Goal: Navigation & Orientation: Understand site structure

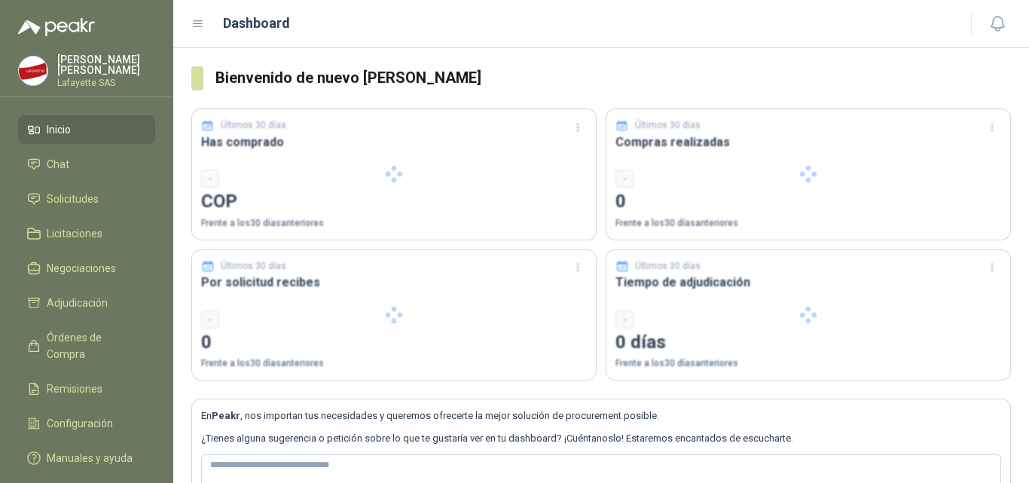
click at [539, 336] on div at bounding box center [394, 315] width 404 height 130
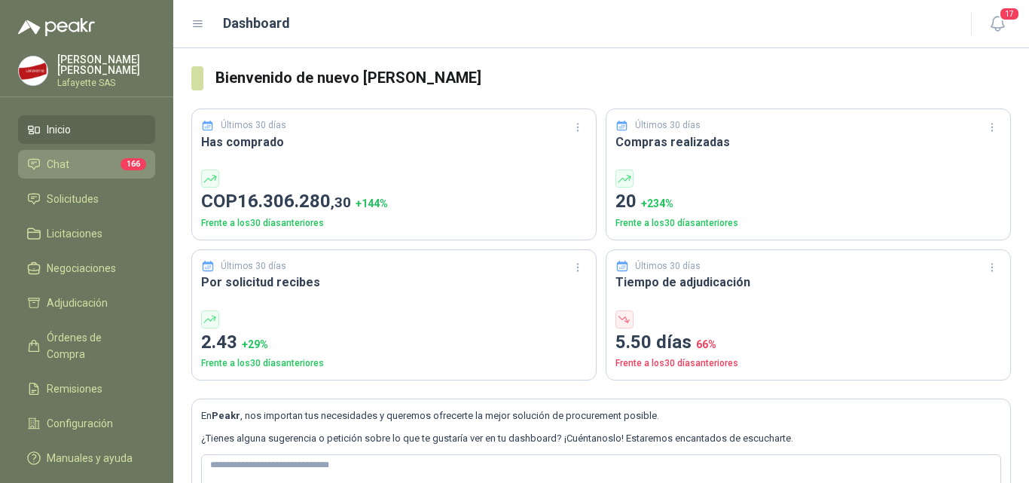
click at [61, 167] on span "Chat" at bounding box center [58, 164] width 23 height 17
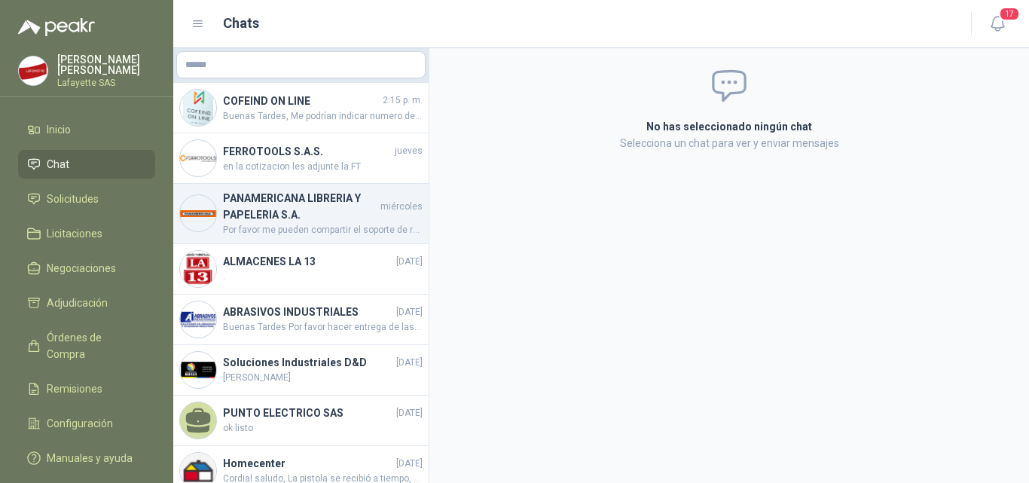
click at [321, 226] on span "Por favor me pueden compartir el soporte de recibido ya que no se encuentra la …" at bounding box center [323, 230] width 200 height 14
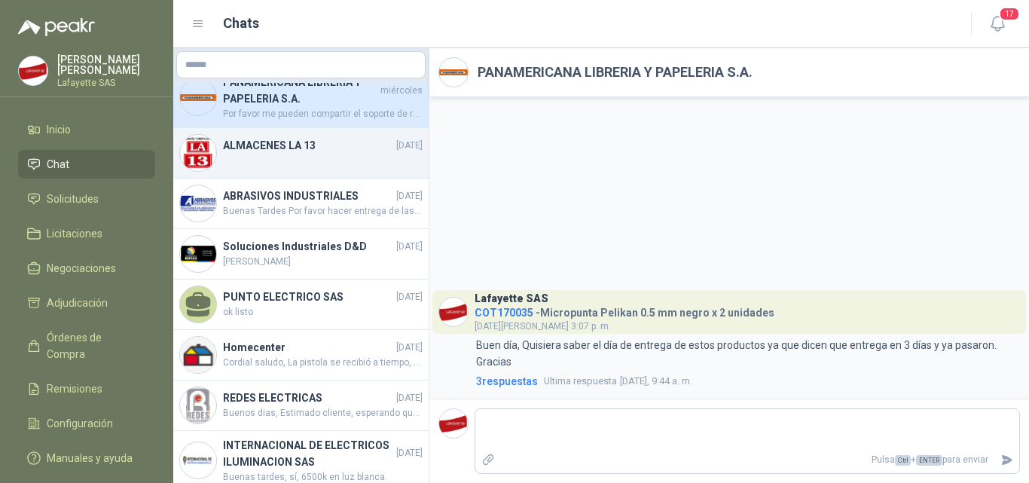
scroll to position [151, 0]
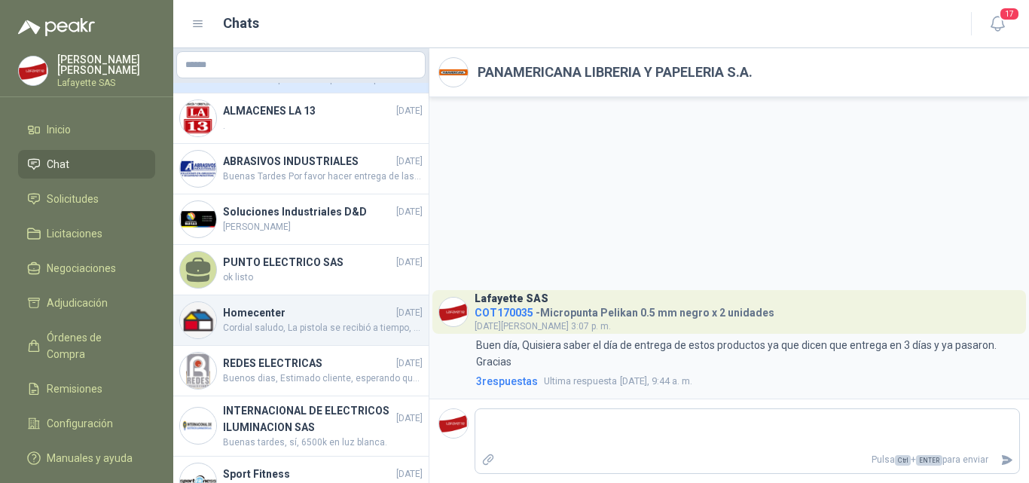
click at [305, 319] on h4 "Homecenter" at bounding box center [308, 312] width 170 height 17
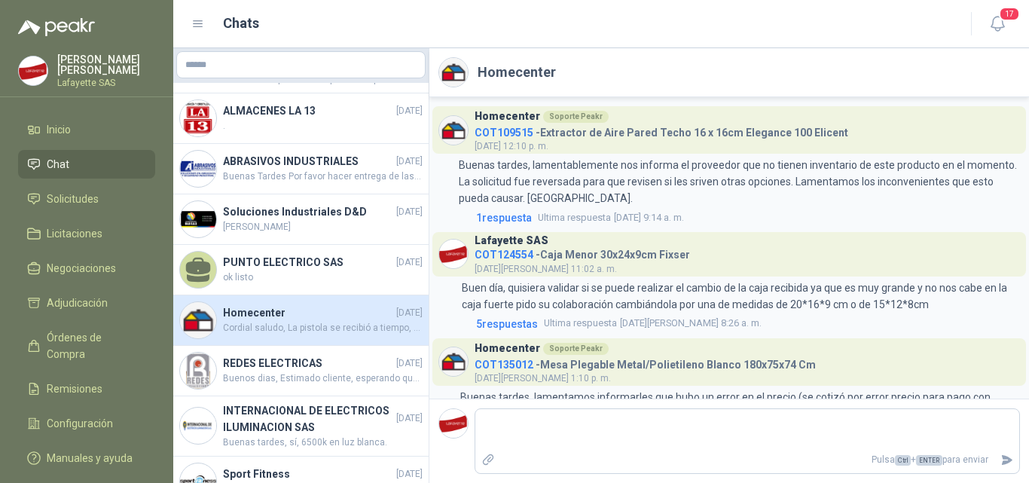
scroll to position [280, 0]
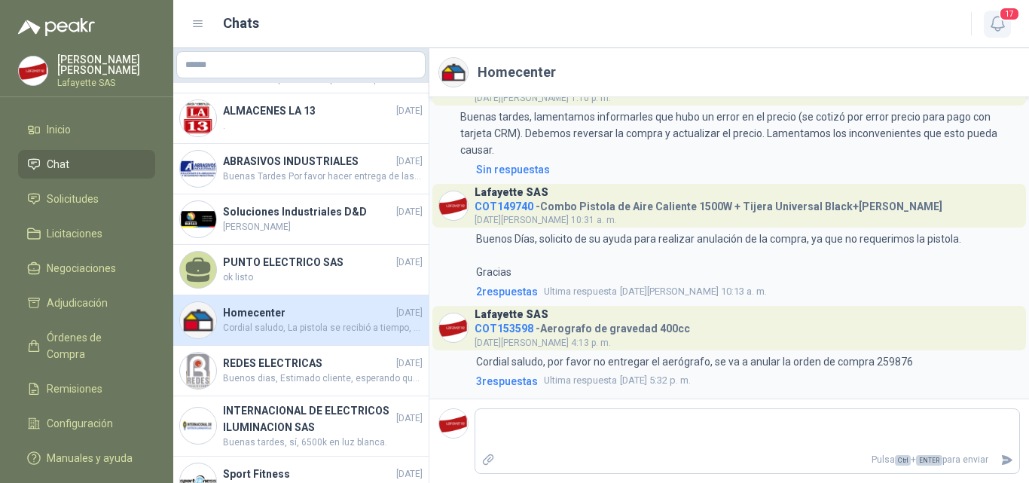
click at [999, 20] on icon "button" at bounding box center [998, 23] width 19 height 19
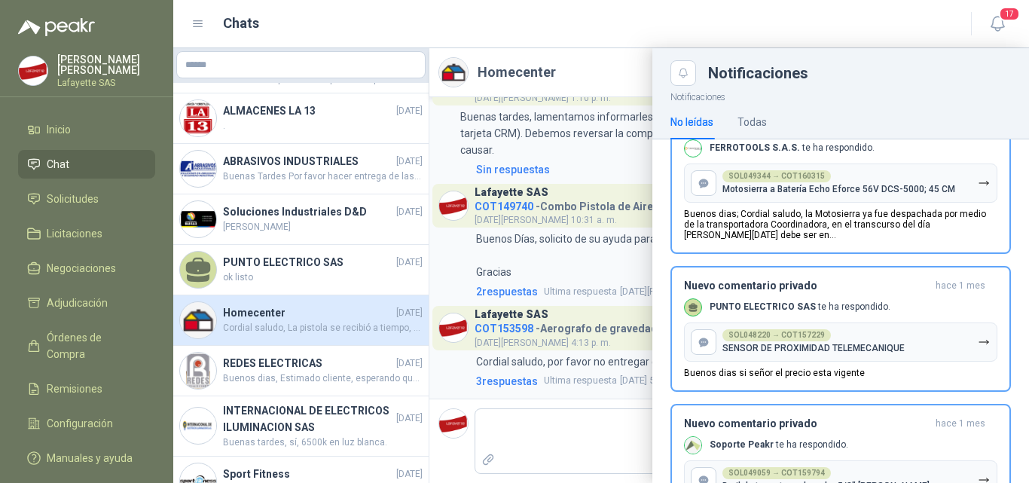
scroll to position [1582, 0]
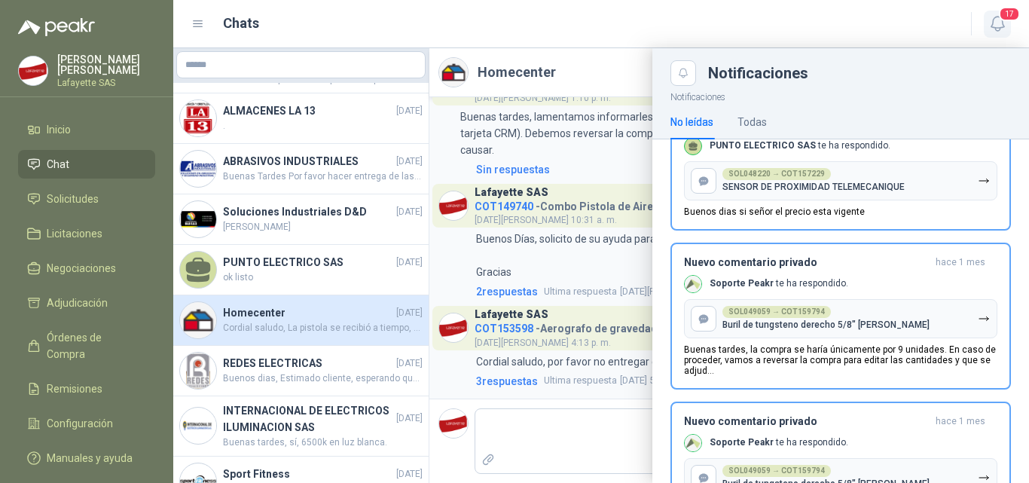
click at [1010, 20] on span "17" at bounding box center [1009, 14] width 21 height 14
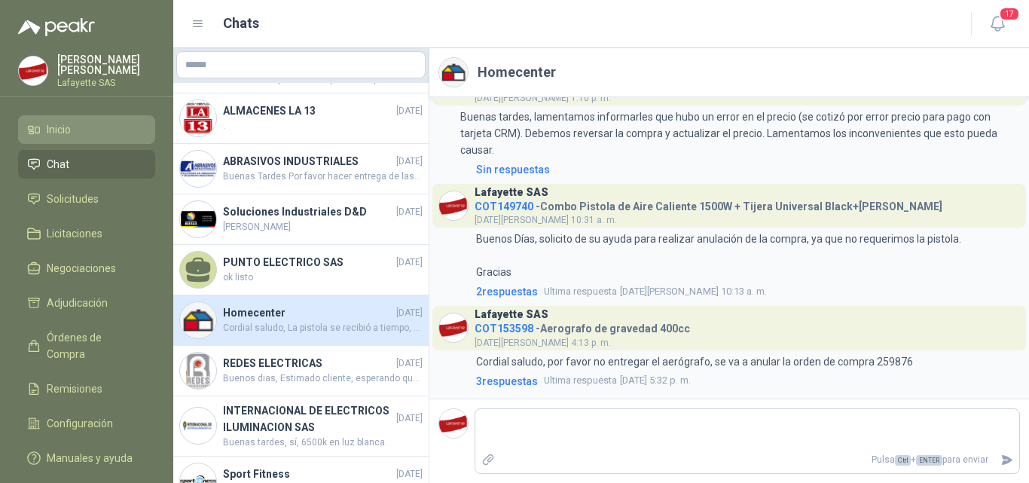
click at [81, 124] on li "Inicio" at bounding box center [86, 129] width 119 height 17
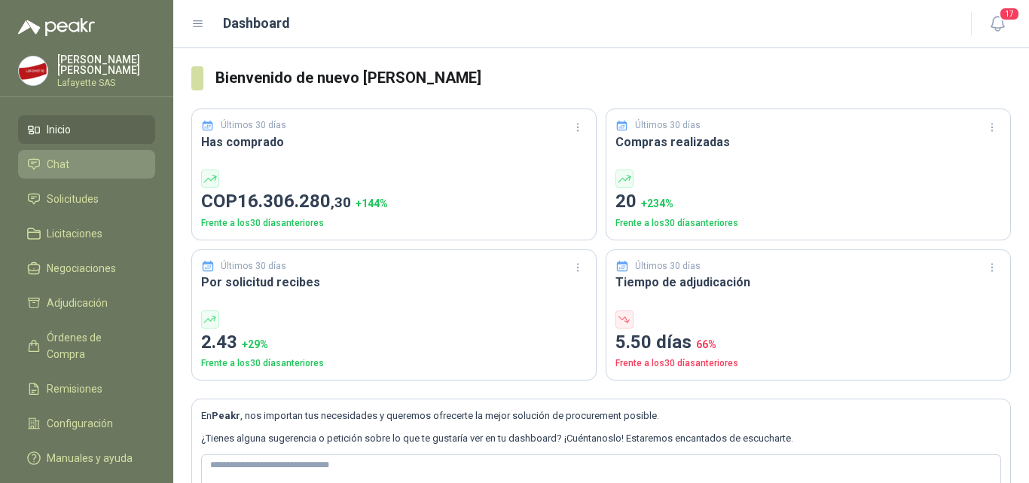
click at [67, 157] on span "Chat" at bounding box center [58, 164] width 23 height 17
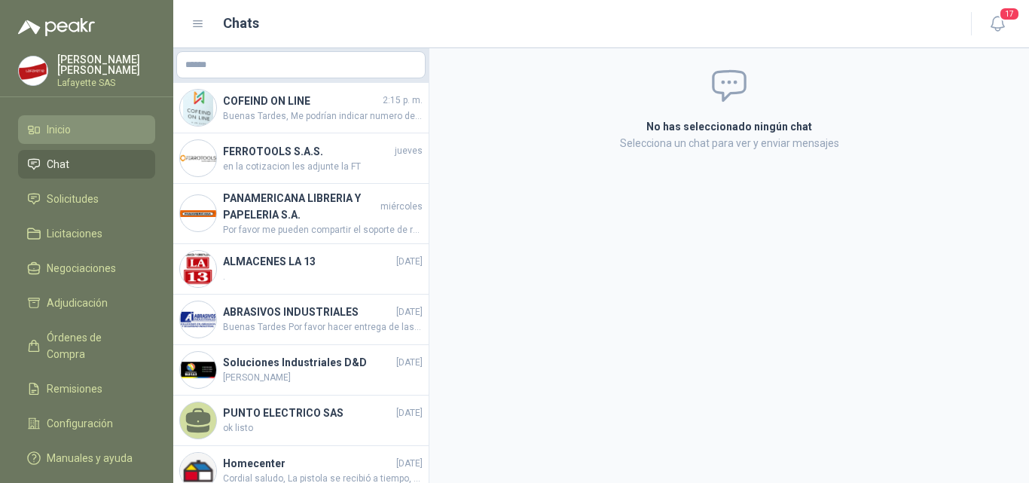
click at [67, 134] on span "Inicio" at bounding box center [59, 129] width 24 height 17
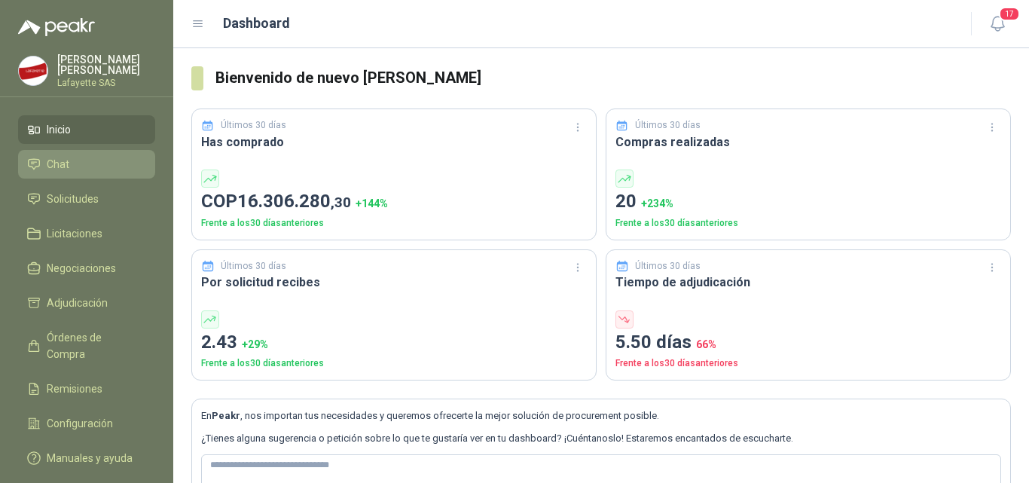
click at [66, 167] on span "Chat" at bounding box center [58, 164] width 23 height 17
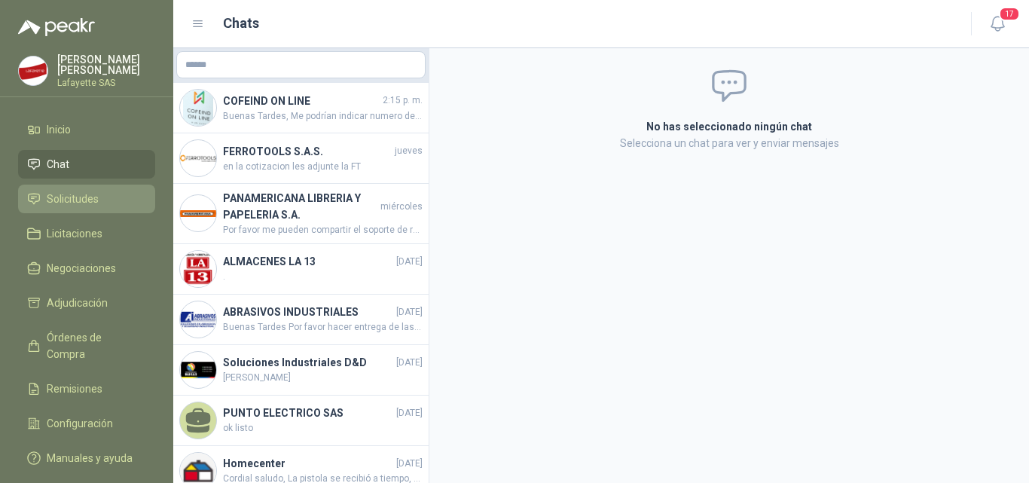
click at [72, 195] on span "Solicitudes" at bounding box center [73, 199] width 52 height 17
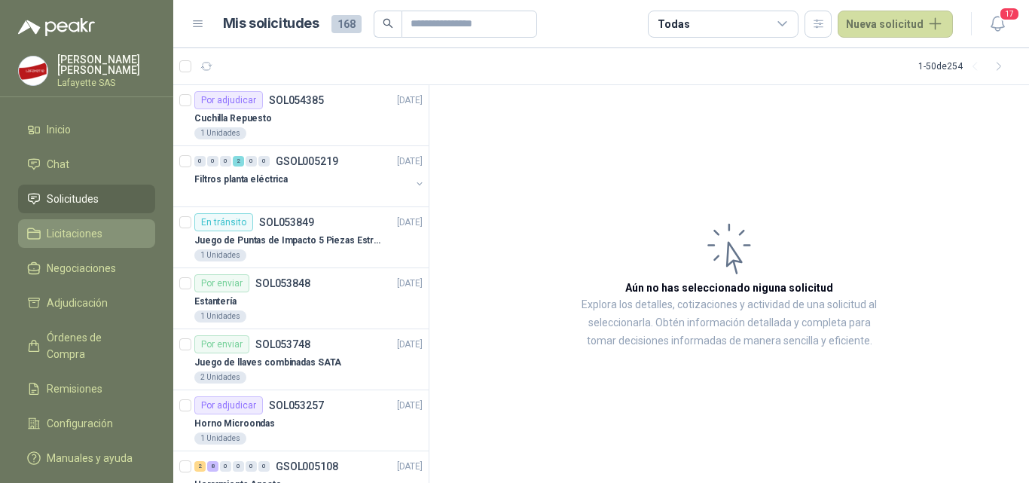
click at [90, 237] on span "Licitaciones" at bounding box center [75, 233] width 56 height 17
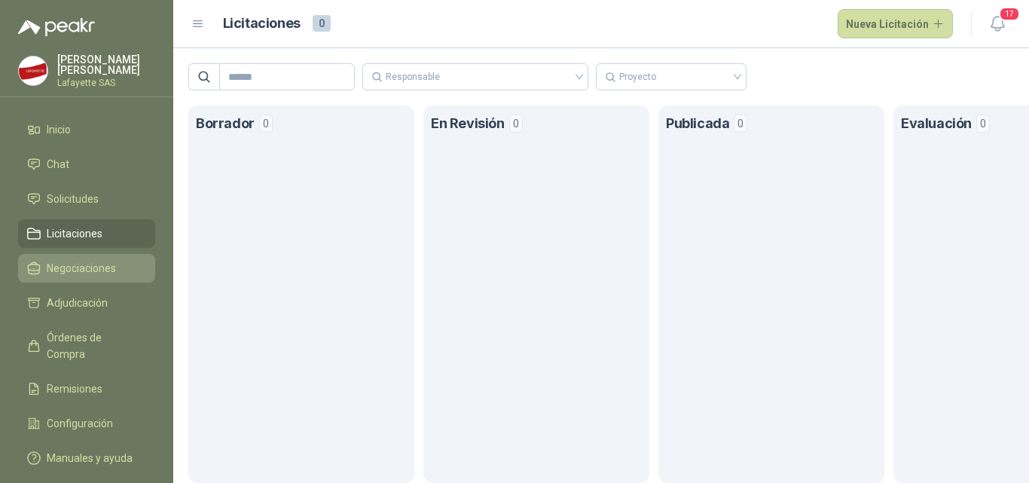
click at [92, 269] on span "Negociaciones" at bounding box center [81, 268] width 69 height 17
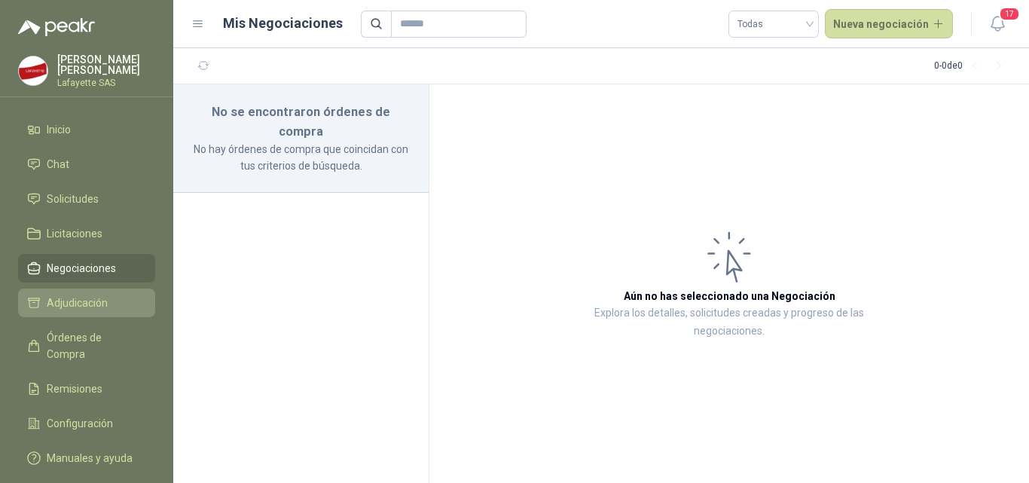
click at [94, 295] on span "Adjudicación" at bounding box center [77, 303] width 61 height 17
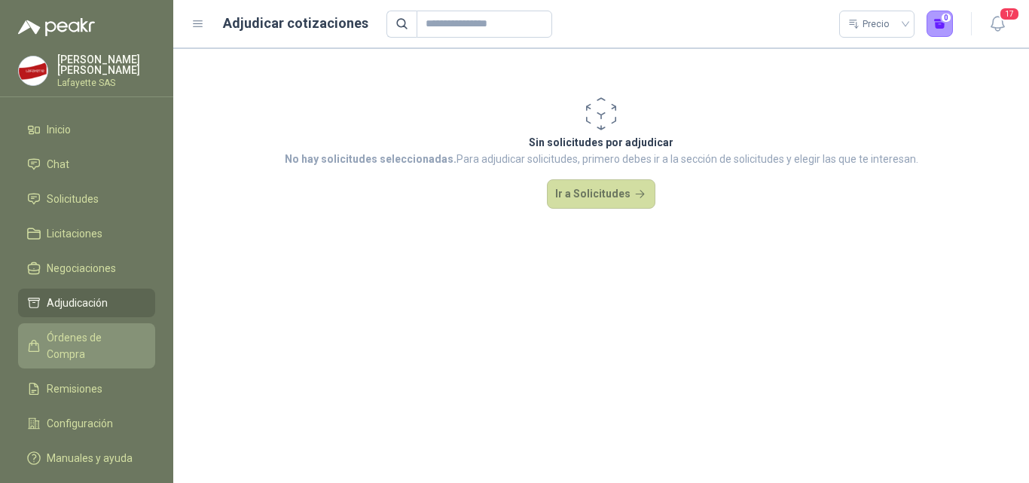
click at [105, 341] on span "Órdenes de Compra" at bounding box center [94, 345] width 94 height 33
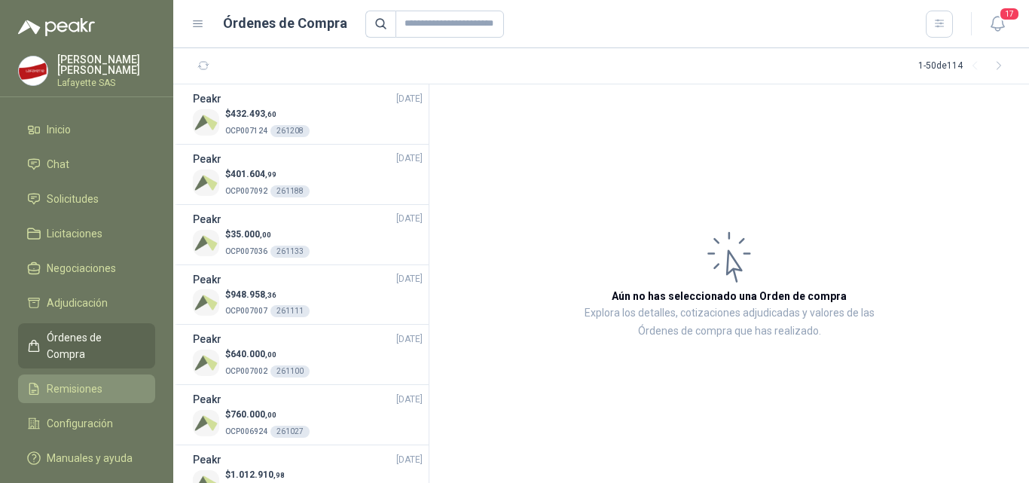
click at [98, 380] on span "Remisiones" at bounding box center [75, 388] width 56 height 17
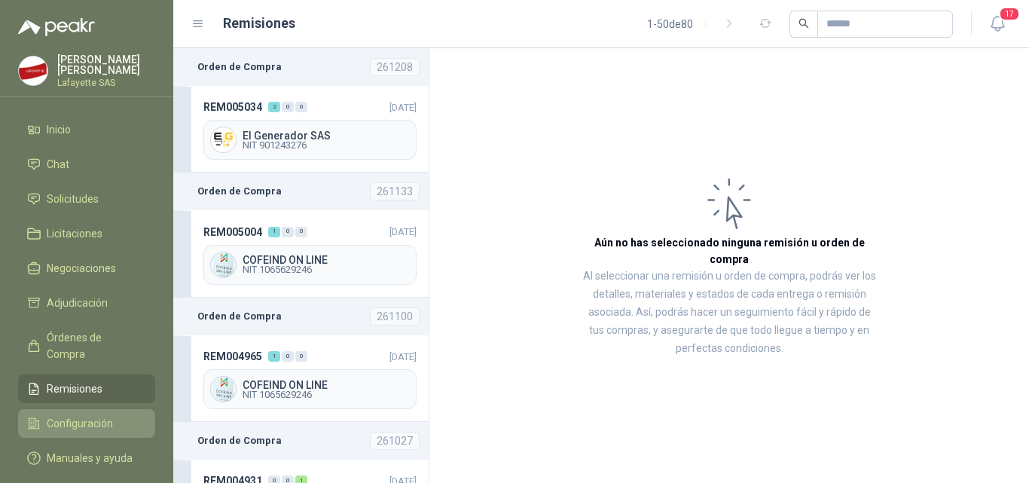
click at [97, 415] on span "Configuración" at bounding box center [80, 423] width 66 height 17
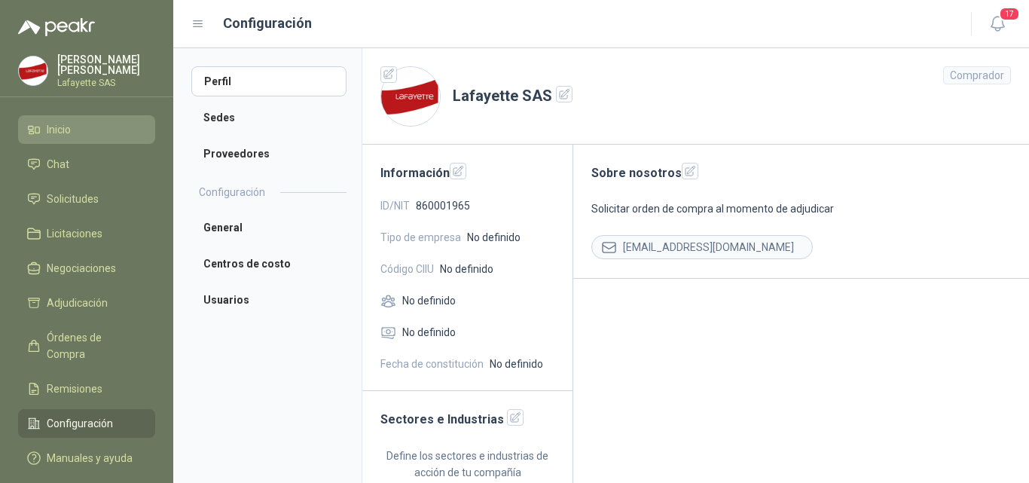
click at [70, 124] on span "Inicio" at bounding box center [59, 129] width 24 height 17
